Goal: Task Accomplishment & Management: Manage account settings

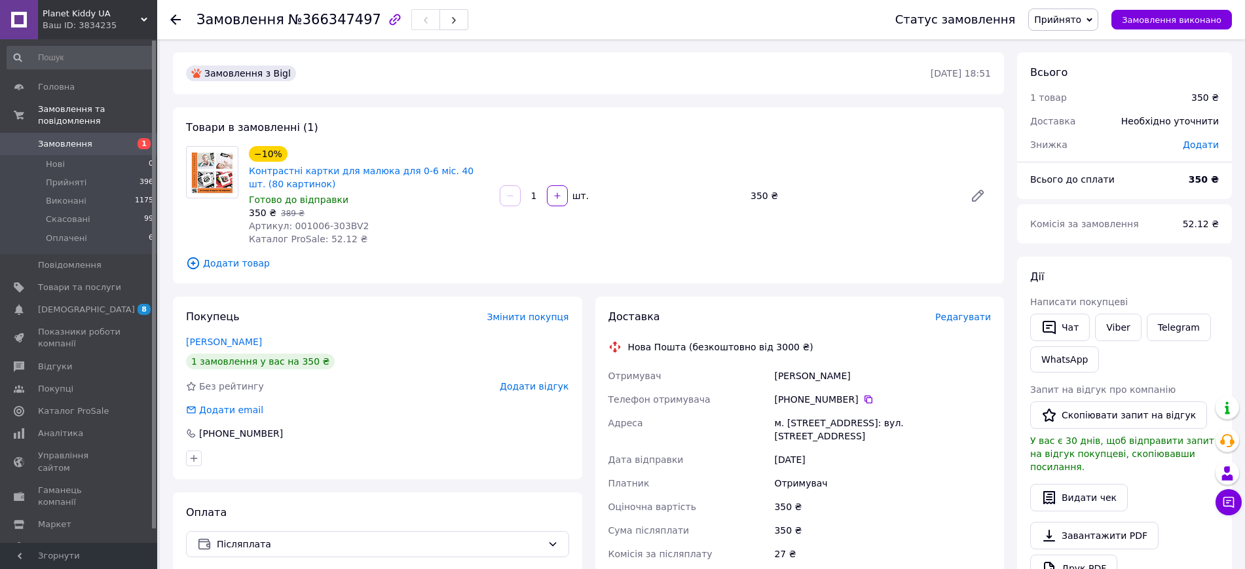
scroll to position [30, 0]
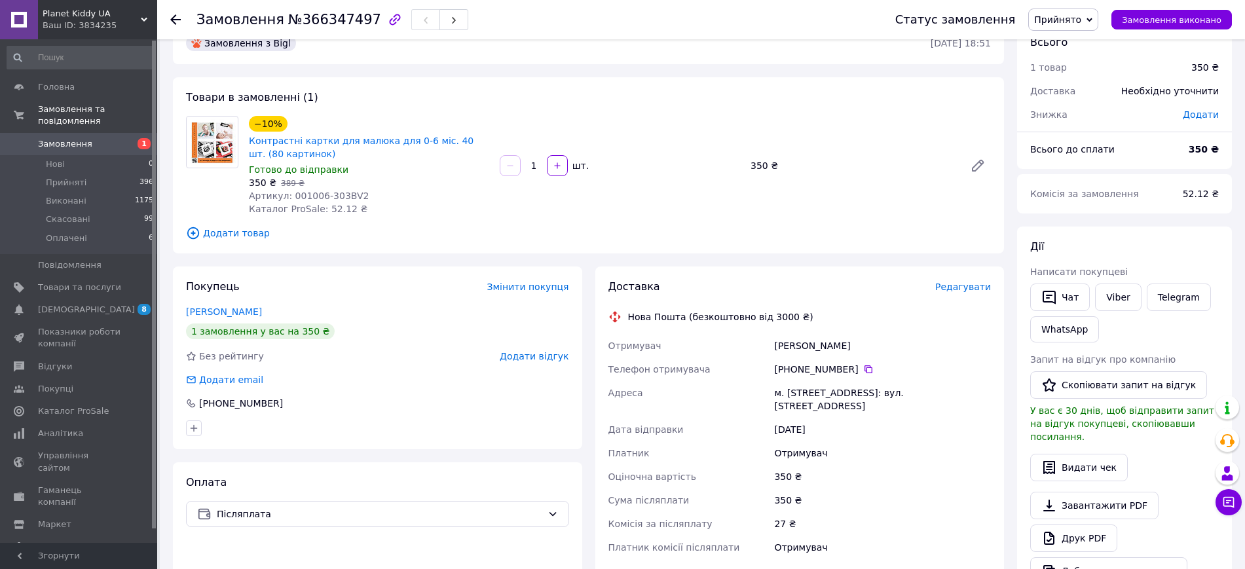
click at [177, 18] on icon at bounding box center [175, 19] width 10 height 10
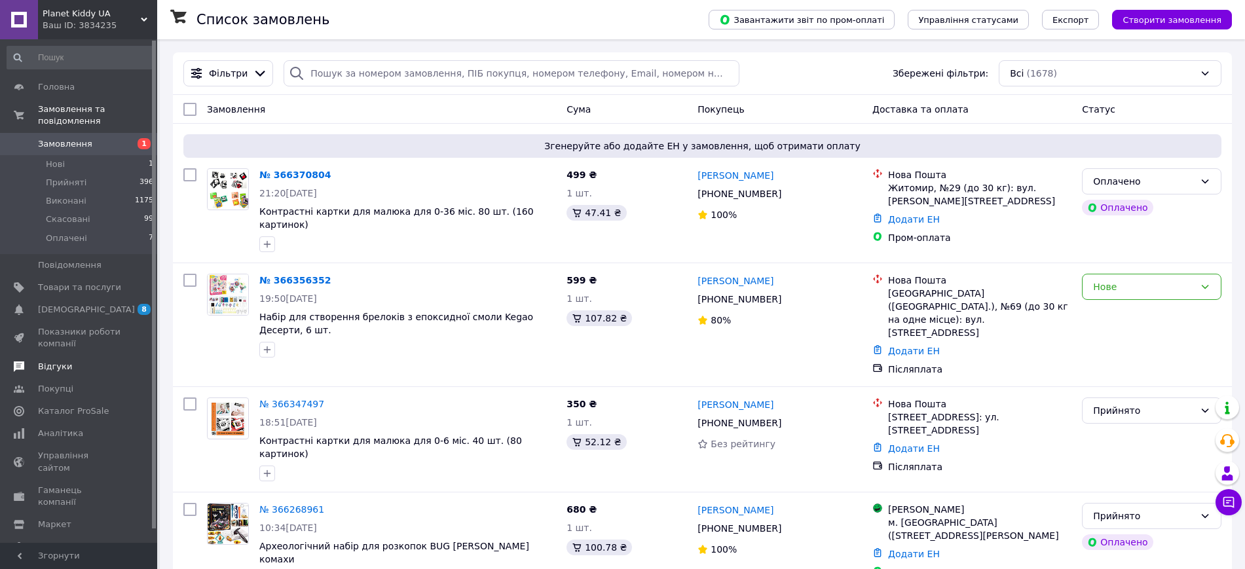
click at [56, 361] on span "Відгуки" at bounding box center [55, 367] width 34 height 12
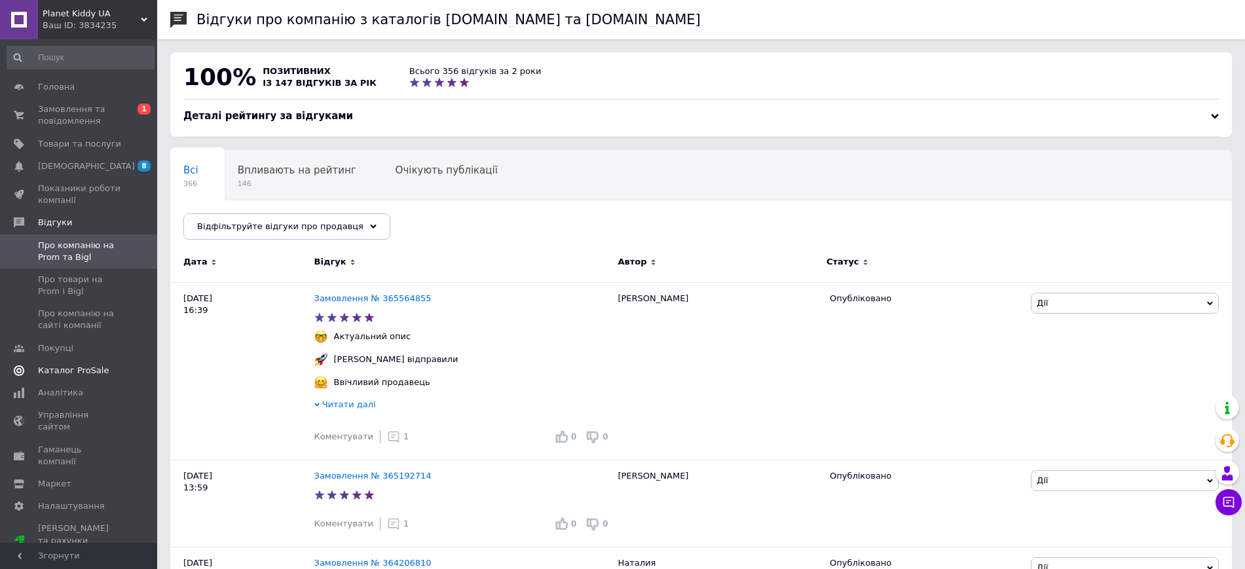
click at [62, 369] on span "Каталог ProSale" at bounding box center [73, 371] width 71 height 12
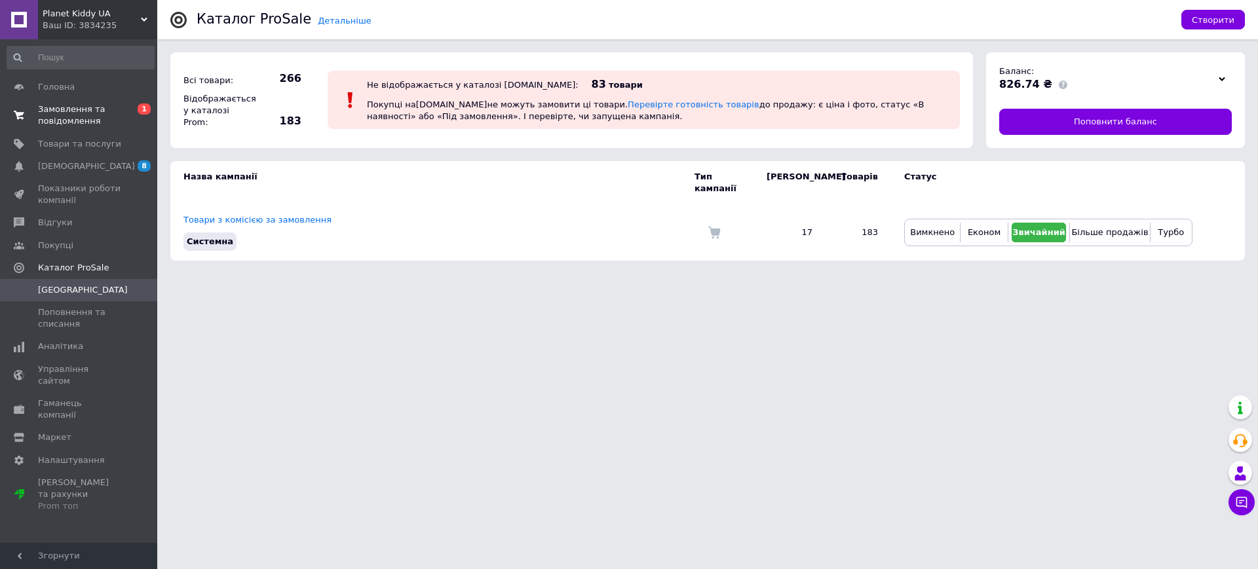
click at [47, 113] on span "Замовлення та повідомлення" at bounding box center [79, 116] width 83 height 24
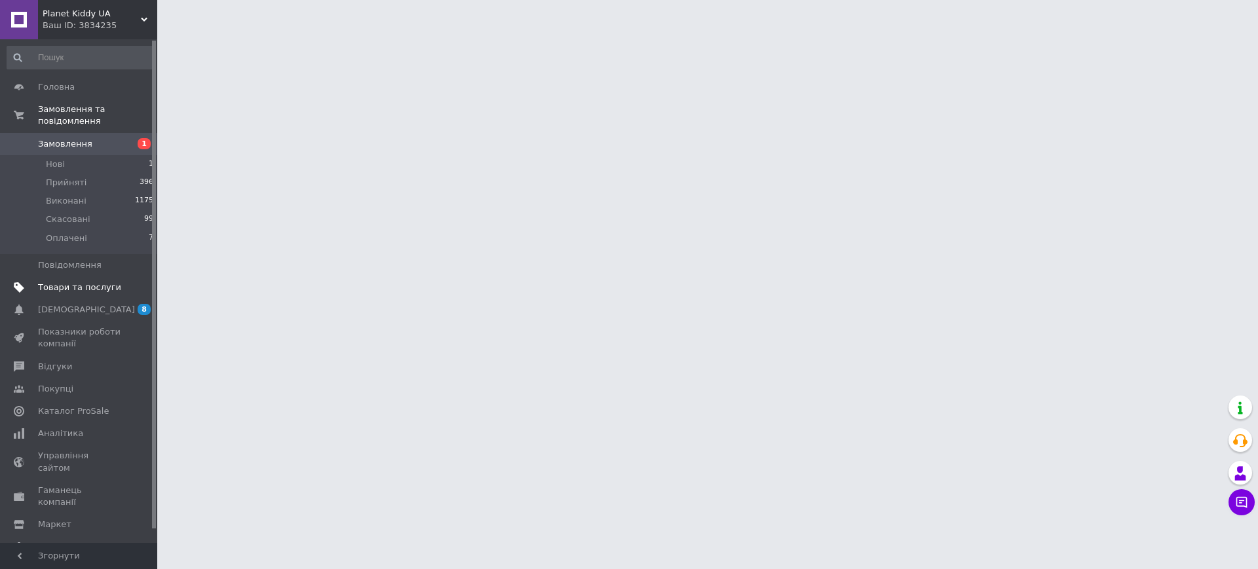
click at [61, 282] on span "Товари та послуги" at bounding box center [79, 288] width 83 height 12
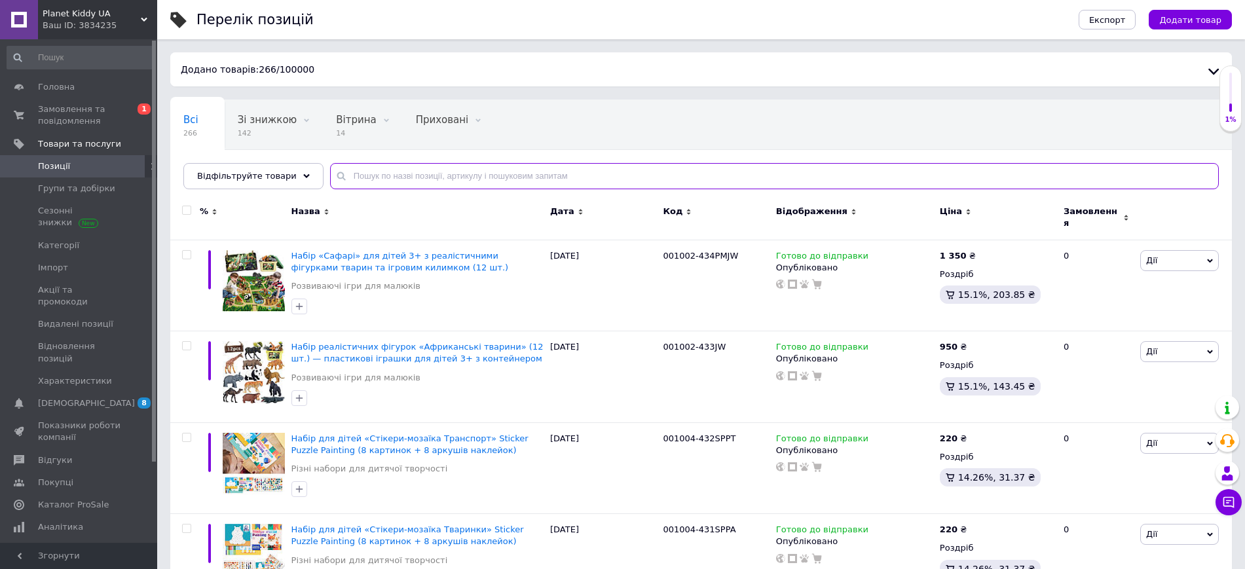
click at [394, 174] on input "text" at bounding box center [774, 176] width 889 height 26
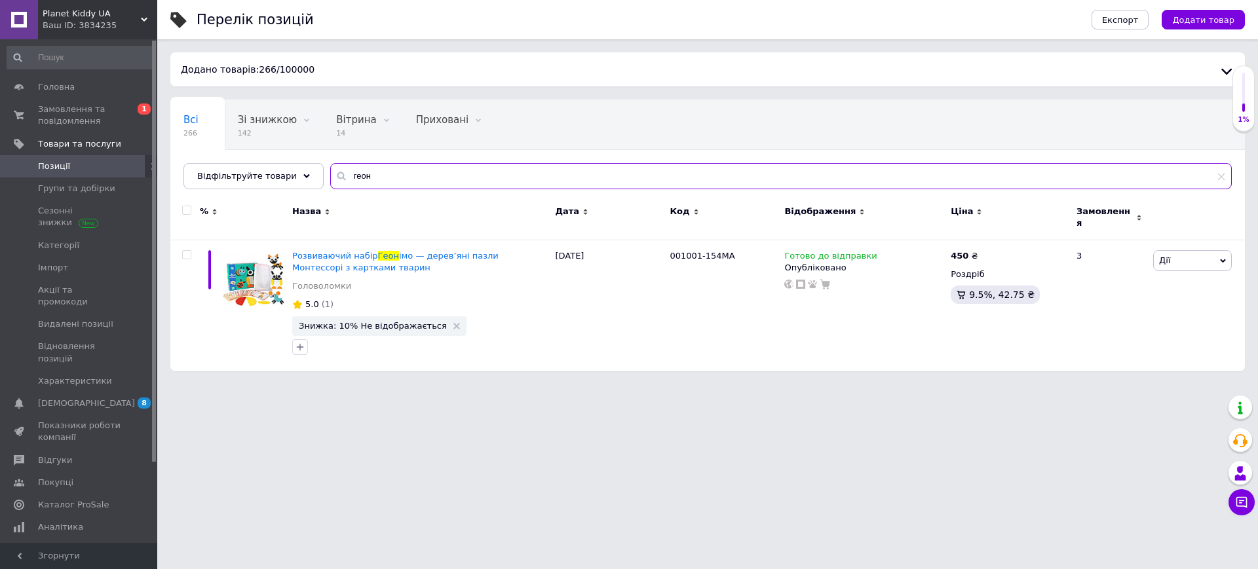
drag, startPoint x: 375, startPoint y: 183, endPoint x: 327, endPoint y: 173, distance: 48.8
click at [330, 173] on div "геон" at bounding box center [780, 176] width 901 height 26
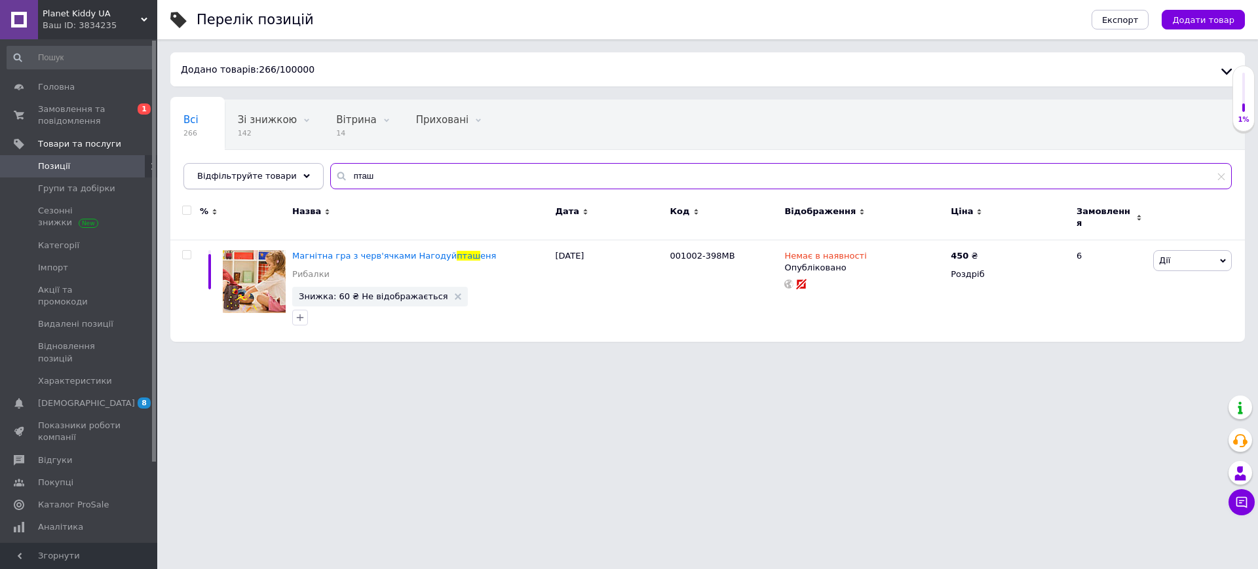
drag, startPoint x: 377, startPoint y: 179, endPoint x: 300, endPoint y: 168, distance: 78.0
click at [300, 168] on div "Відфільтруйте товари пташ" at bounding box center [707, 176] width 1048 height 26
type input "p"
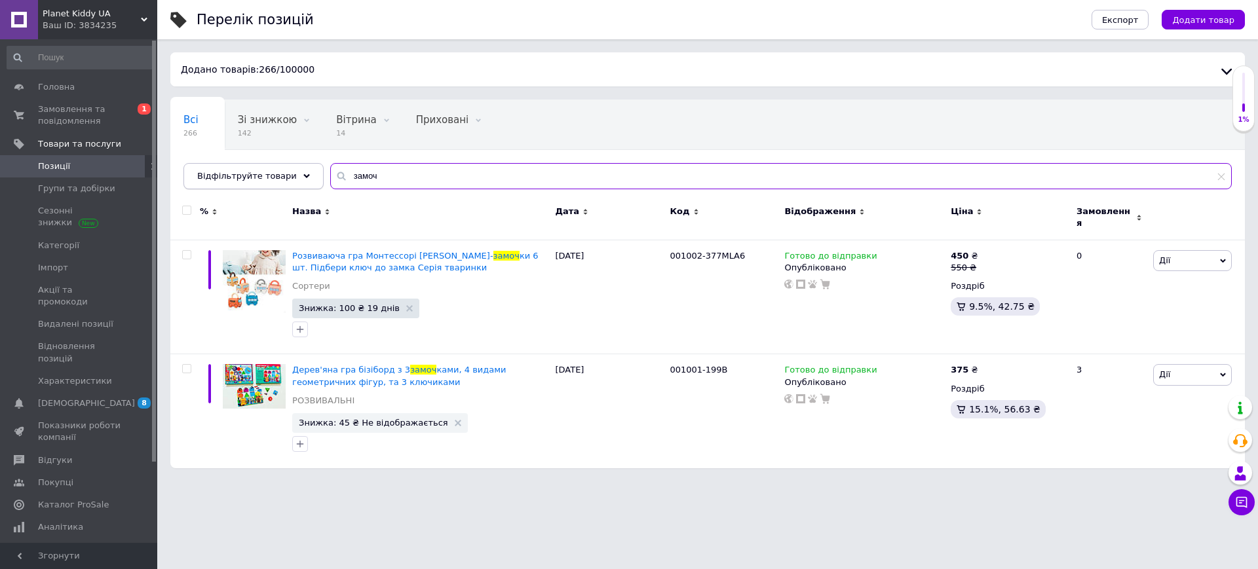
drag, startPoint x: 371, startPoint y: 170, endPoint x: 302, endPoint y: 172, distance: 68.8
click at [302, 172] on div "Відфільтруйте товари замоч" at bounding box center [707, 176] width 1048 height 26
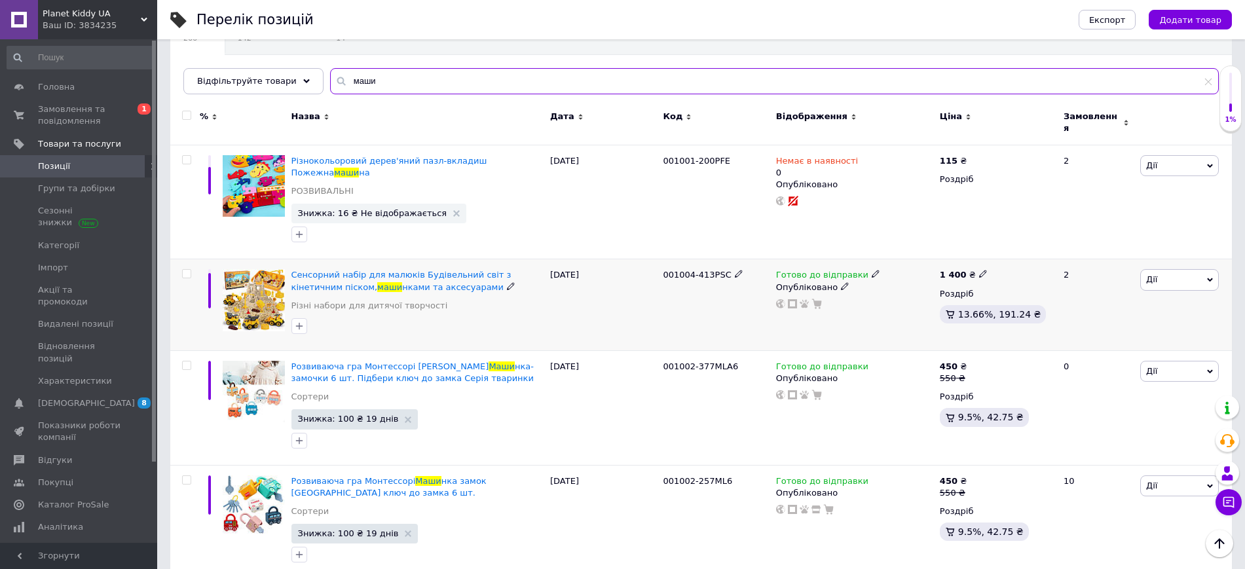
scroll to position [98, 0]
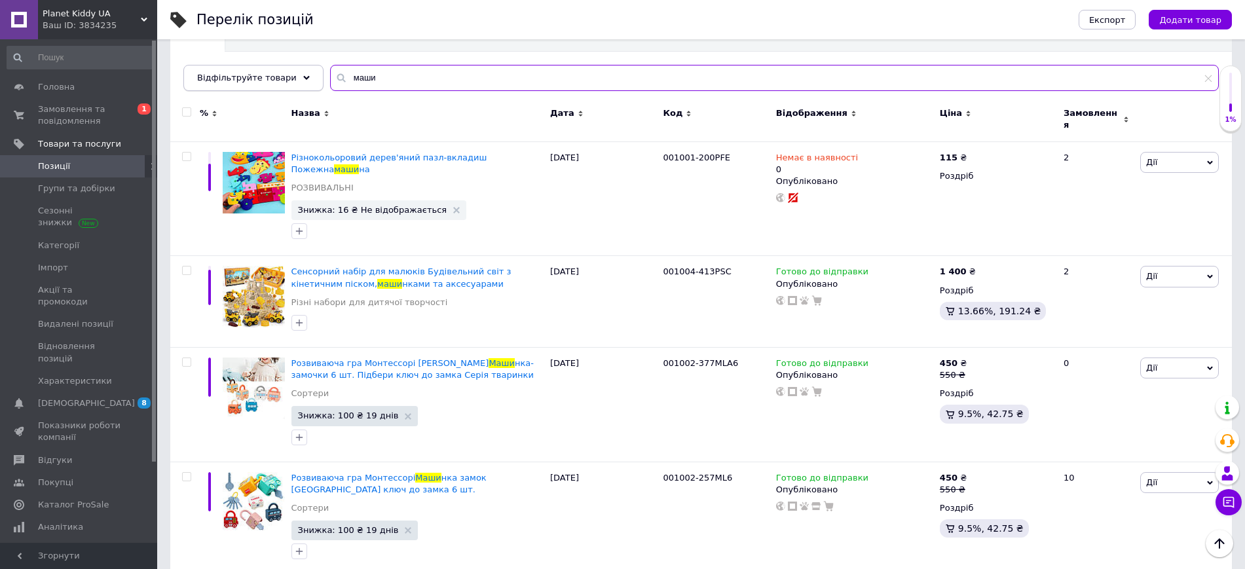
drag, startPoint x: 382, startPoint y: 81, endPoint x: 289, endPoint y: 71, distance: 93.5
click at [290, 71] on div "Відфільтруйте товари маши" at bounding box center [701, 78] width 1036 height 26
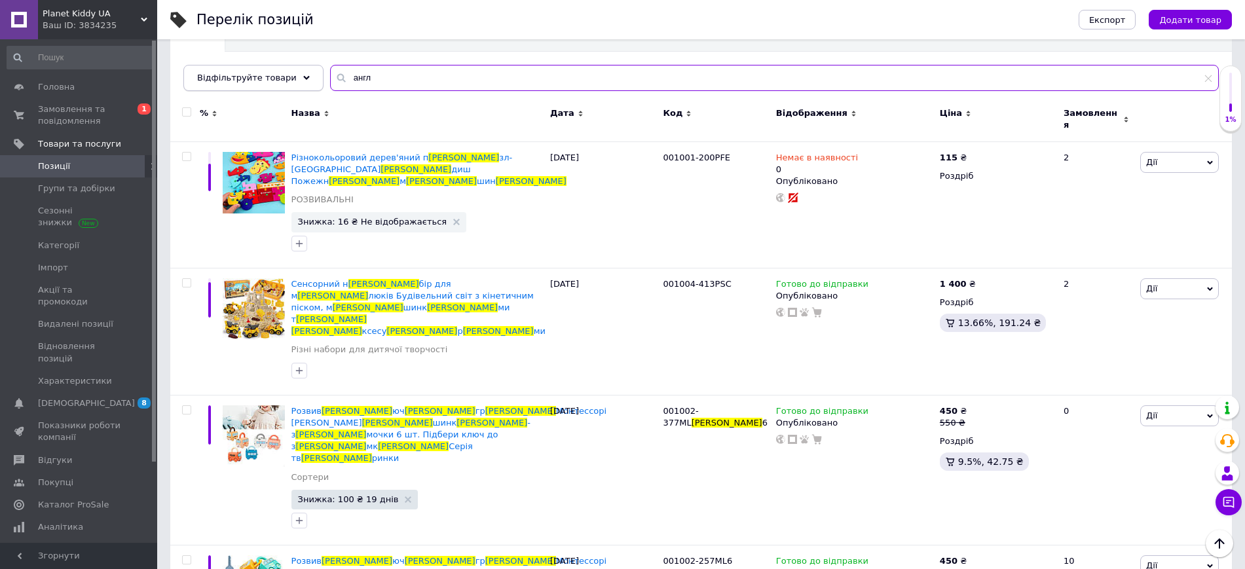
type input "англ"
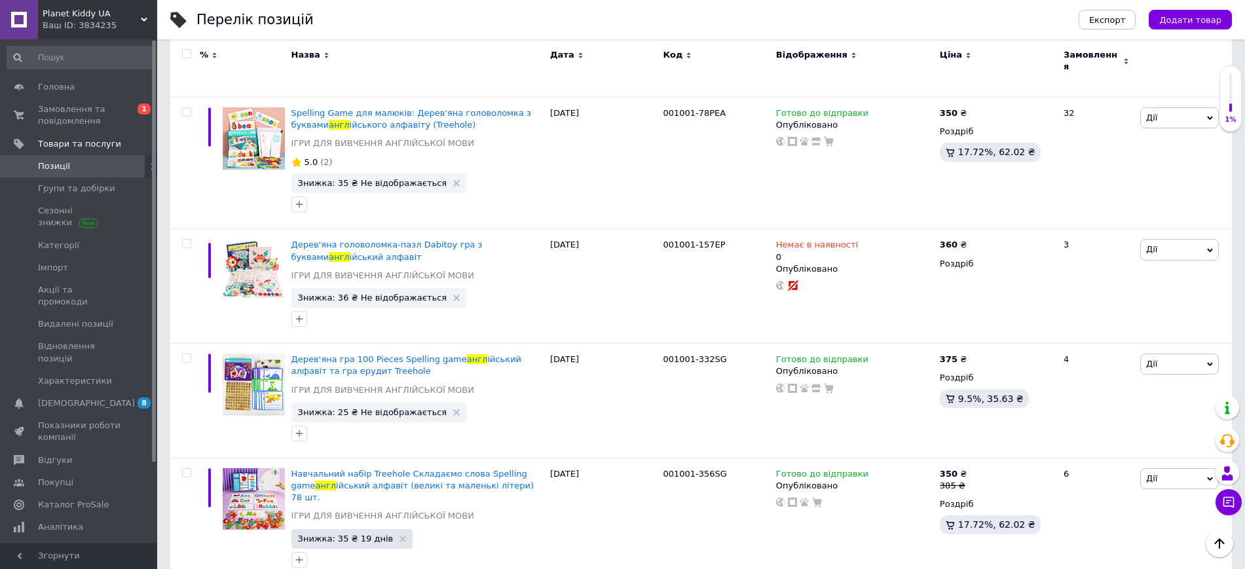
scroll to position [753, 0]
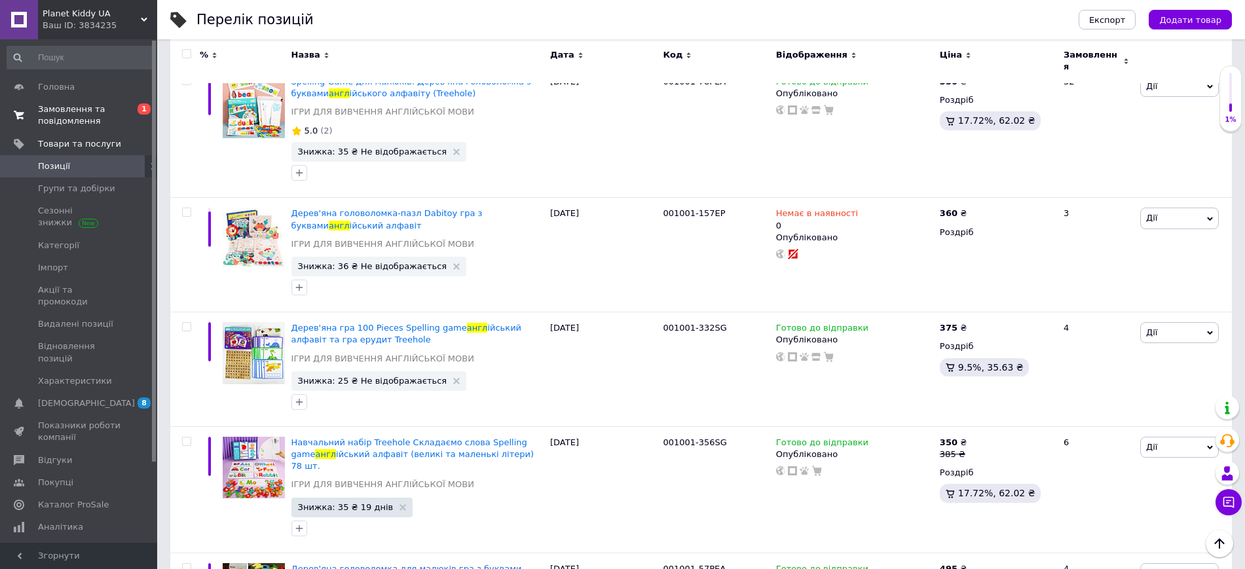
click at [55, 118] on span "Замовлення та повідомлення" at bounding box center [79, 116] width 83 height 24
